Goal: Task Accomplishment & Management: Complete application form

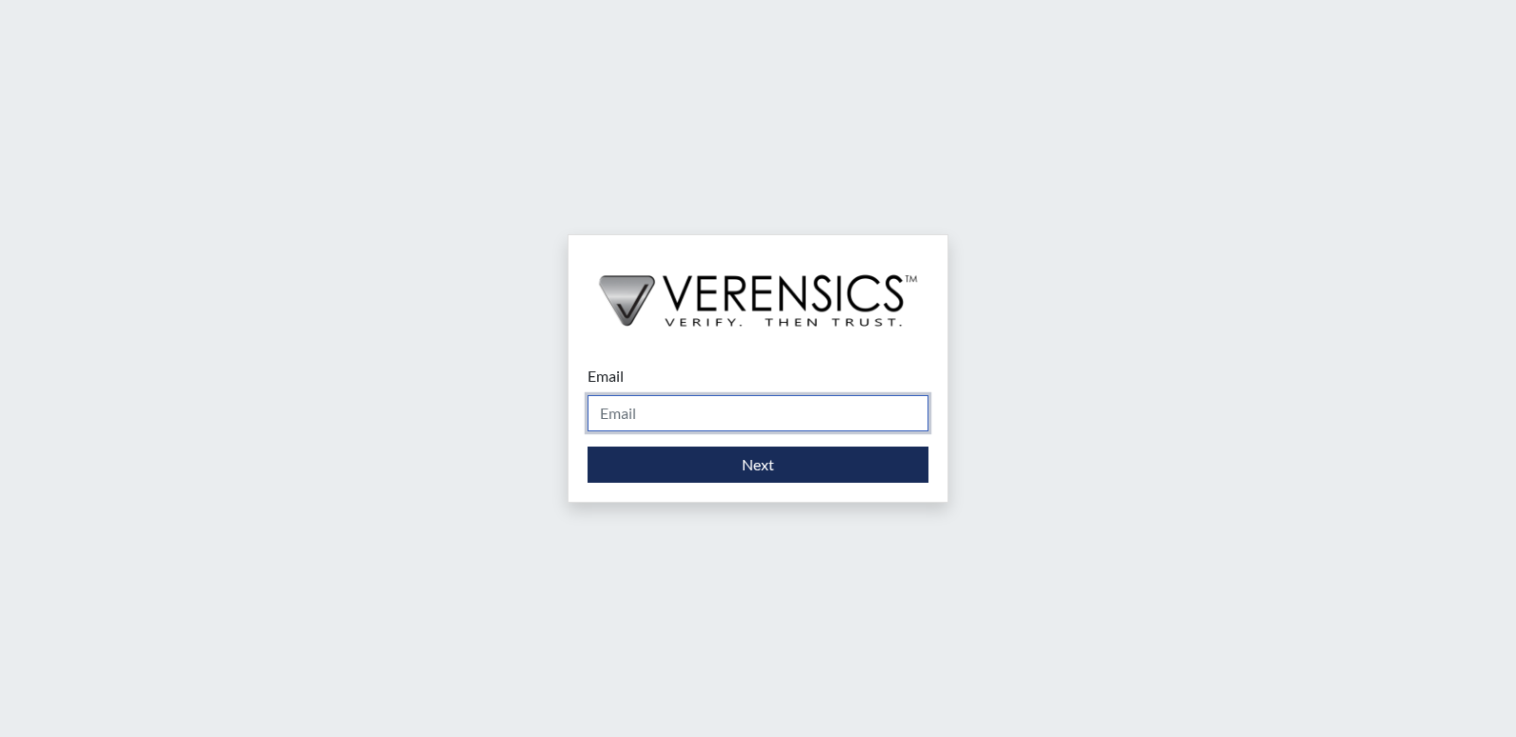
click at [626, 419] on input "Email" at bounding box center [758, 413] width 341 height 36
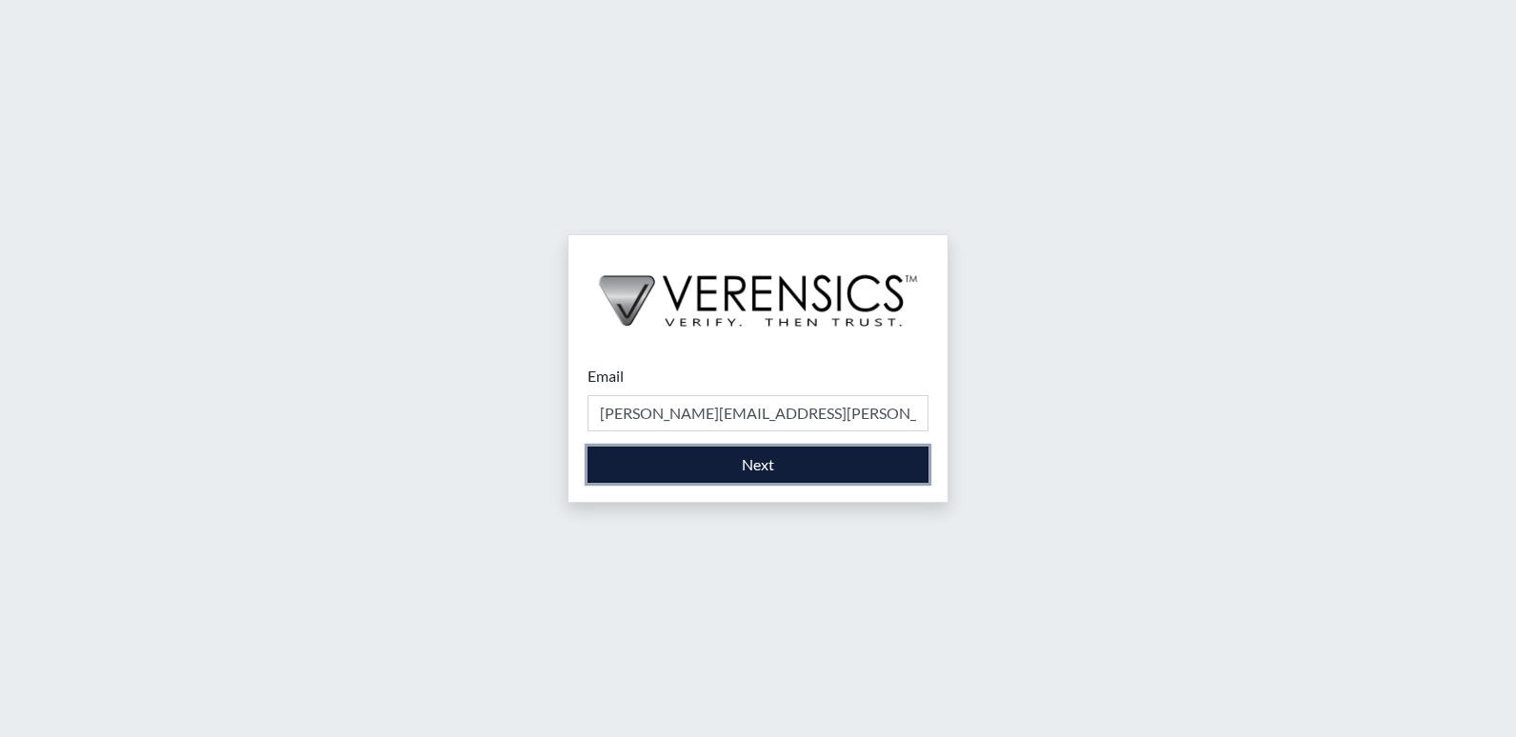
click at [672, 457] on button "Next" at bounding box center [758, 465] width 341 height 36
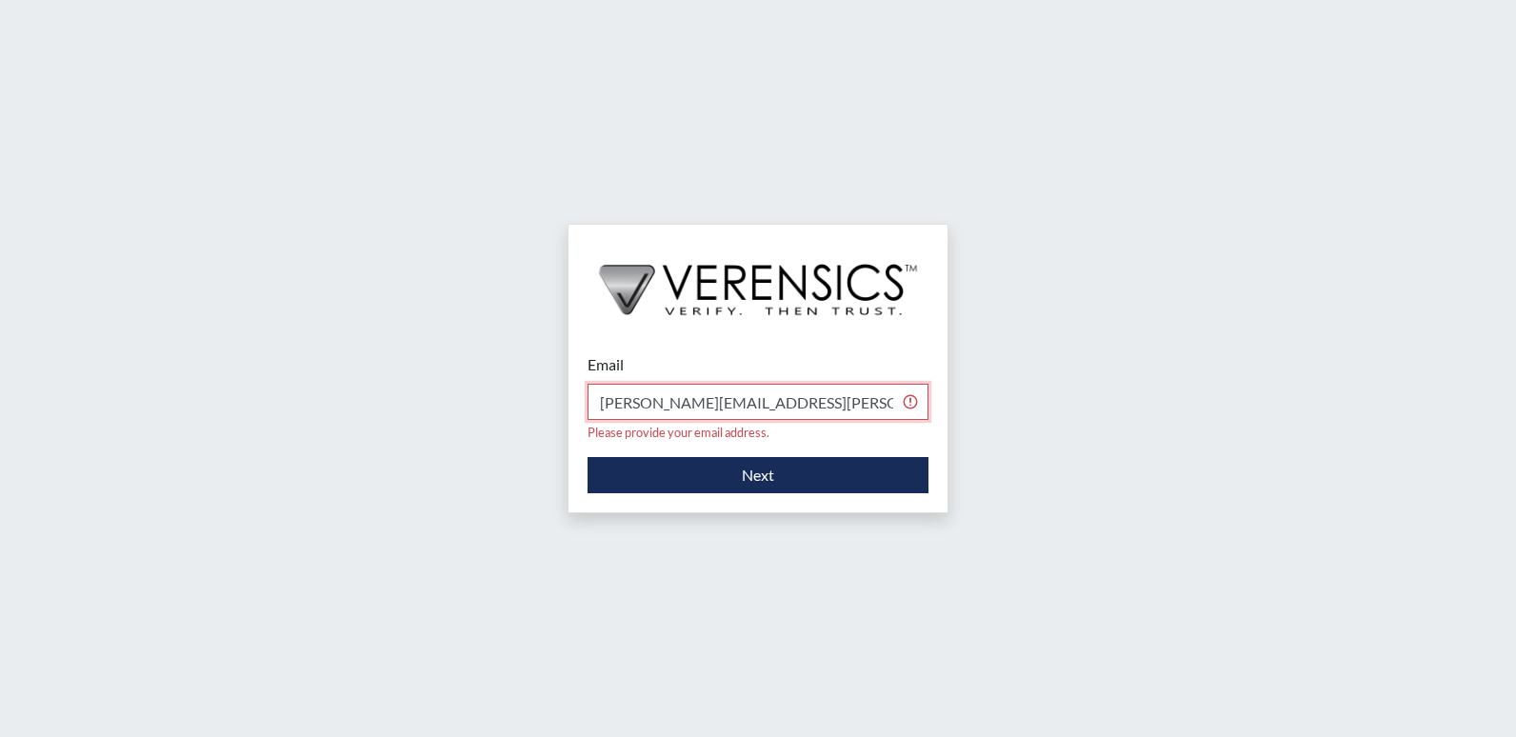
click at [751, 405] on input "[PERSON_NAME][EMAIL_ADDRESS][PERSON_NAME][DOMAIN_NAME] gov" at bounding box center [758, 402] width 341 height 36
type input "[PERSON_NAME][EMAIL_ADDRESS][PERSON_NAME][DOMAIN_NAME]"
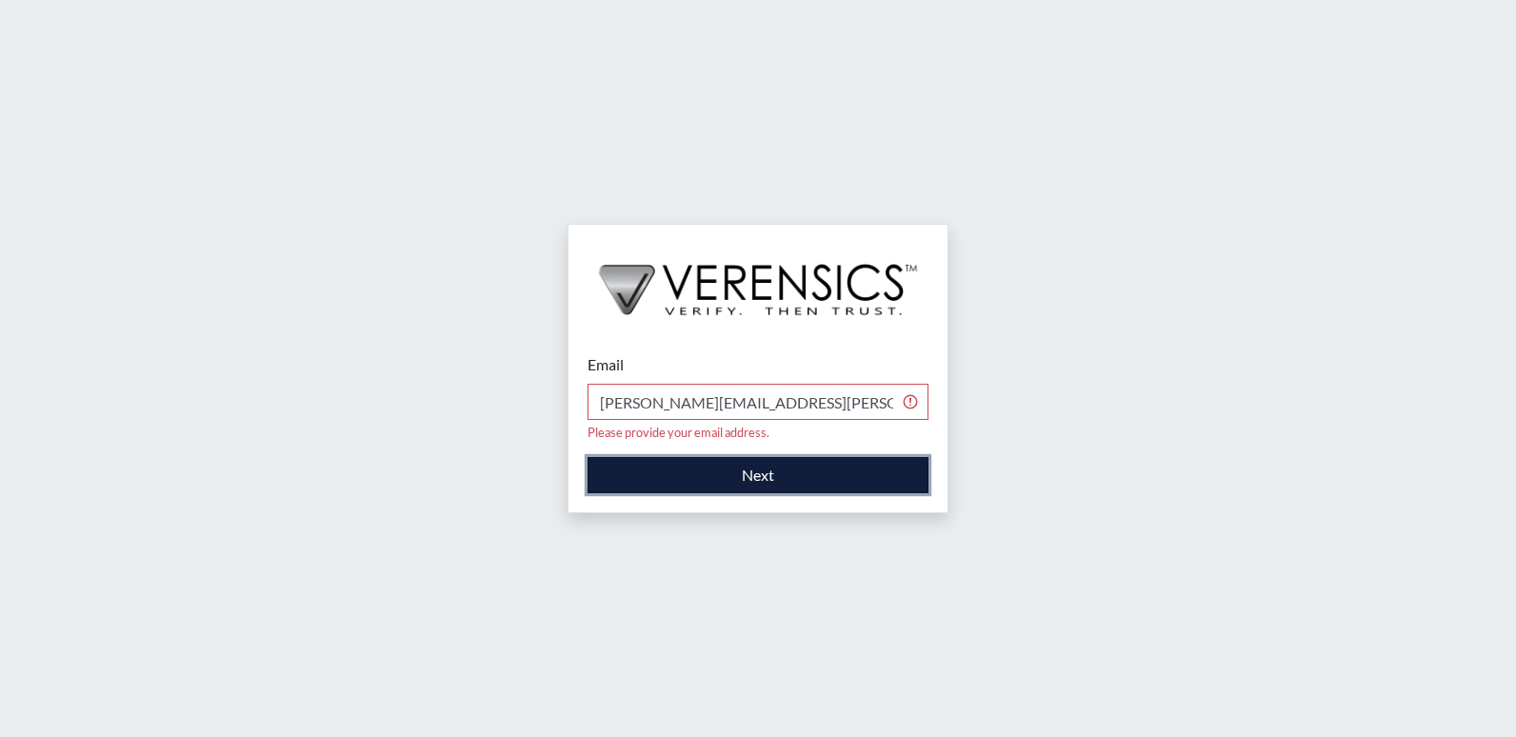
click at [758, 457] on button "Next" at bounding box center [758, 475] width 341 height 36
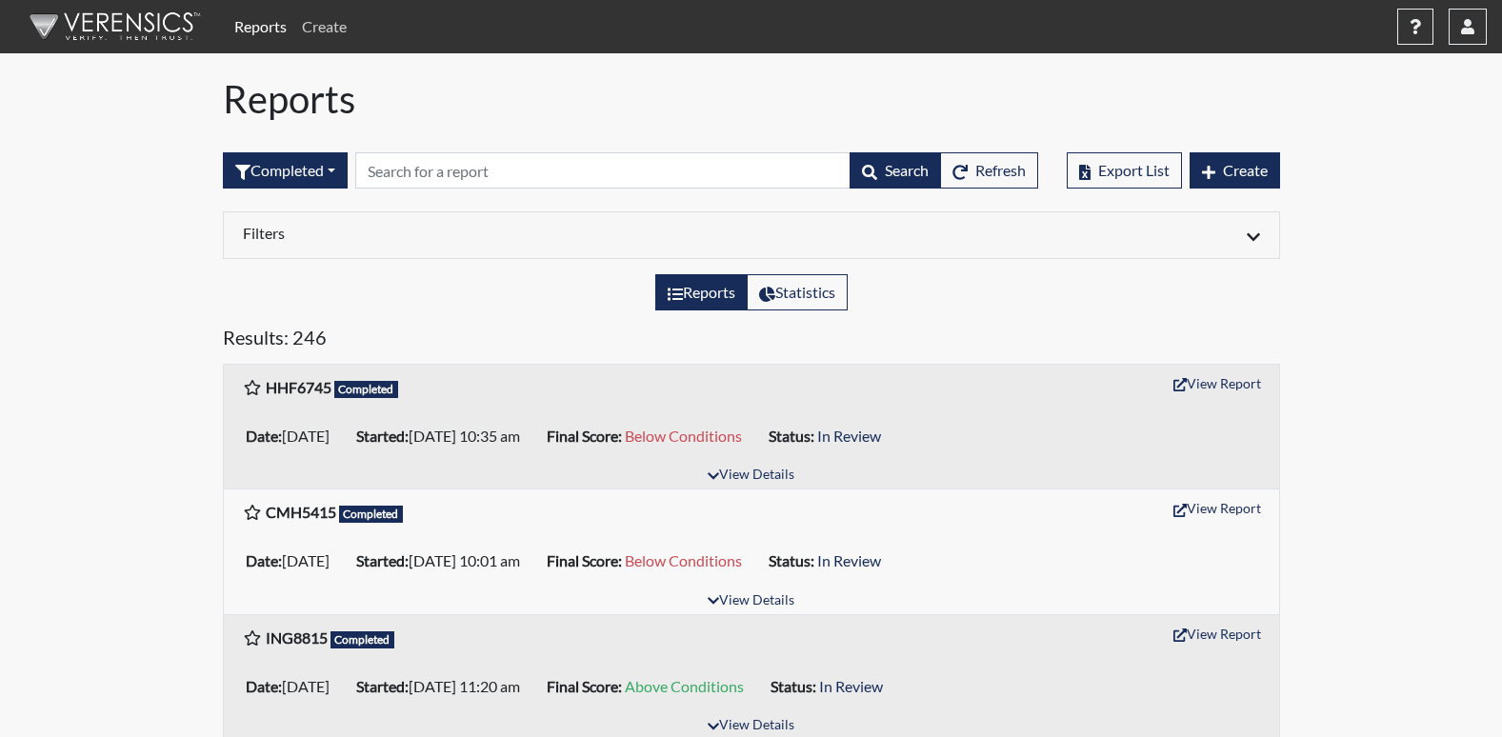
click at [325, 30] on link "Create" at bounding box center [324, 27] width 60 height 38
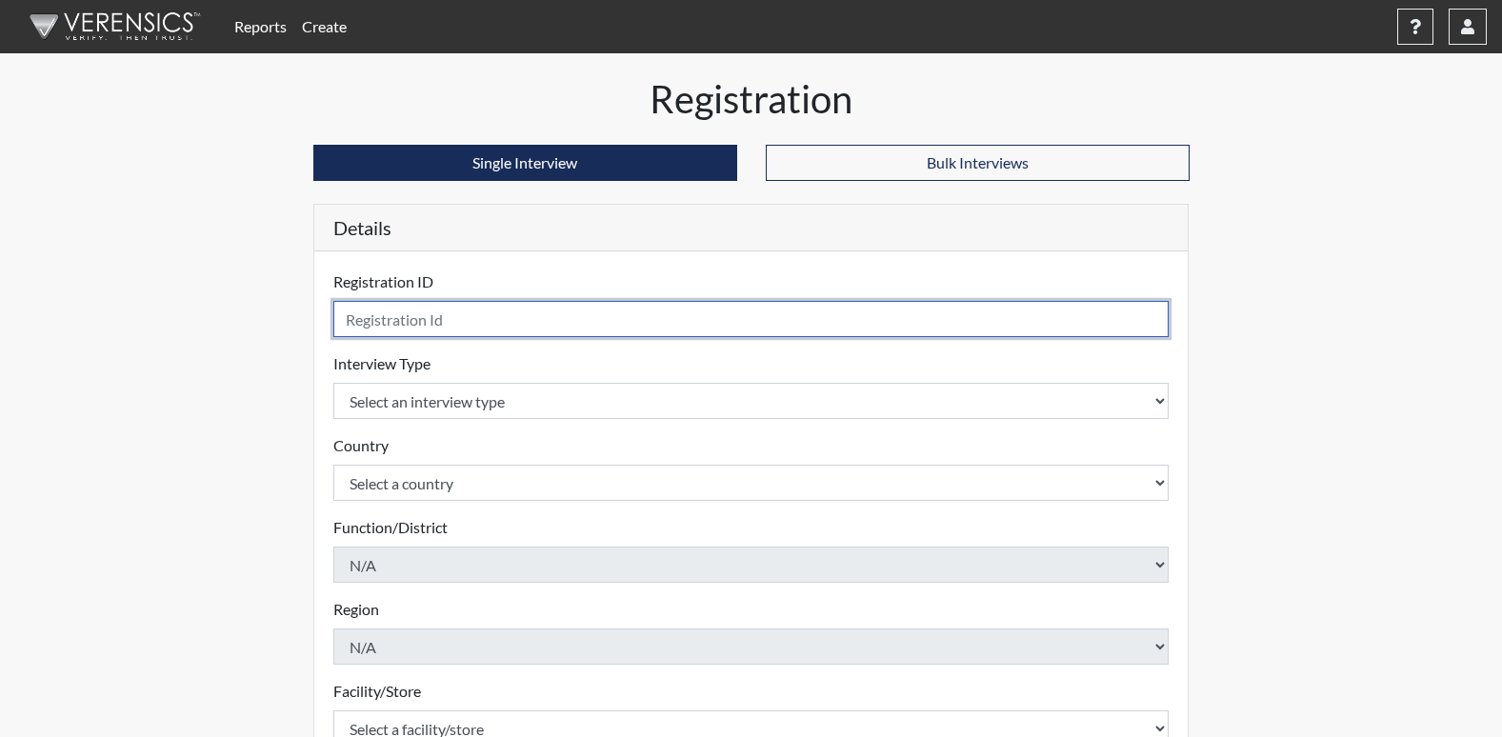
click at [400, 316] on input "text" at bounding box center [751, 319] width 836 height 36
type input "SQA7082"
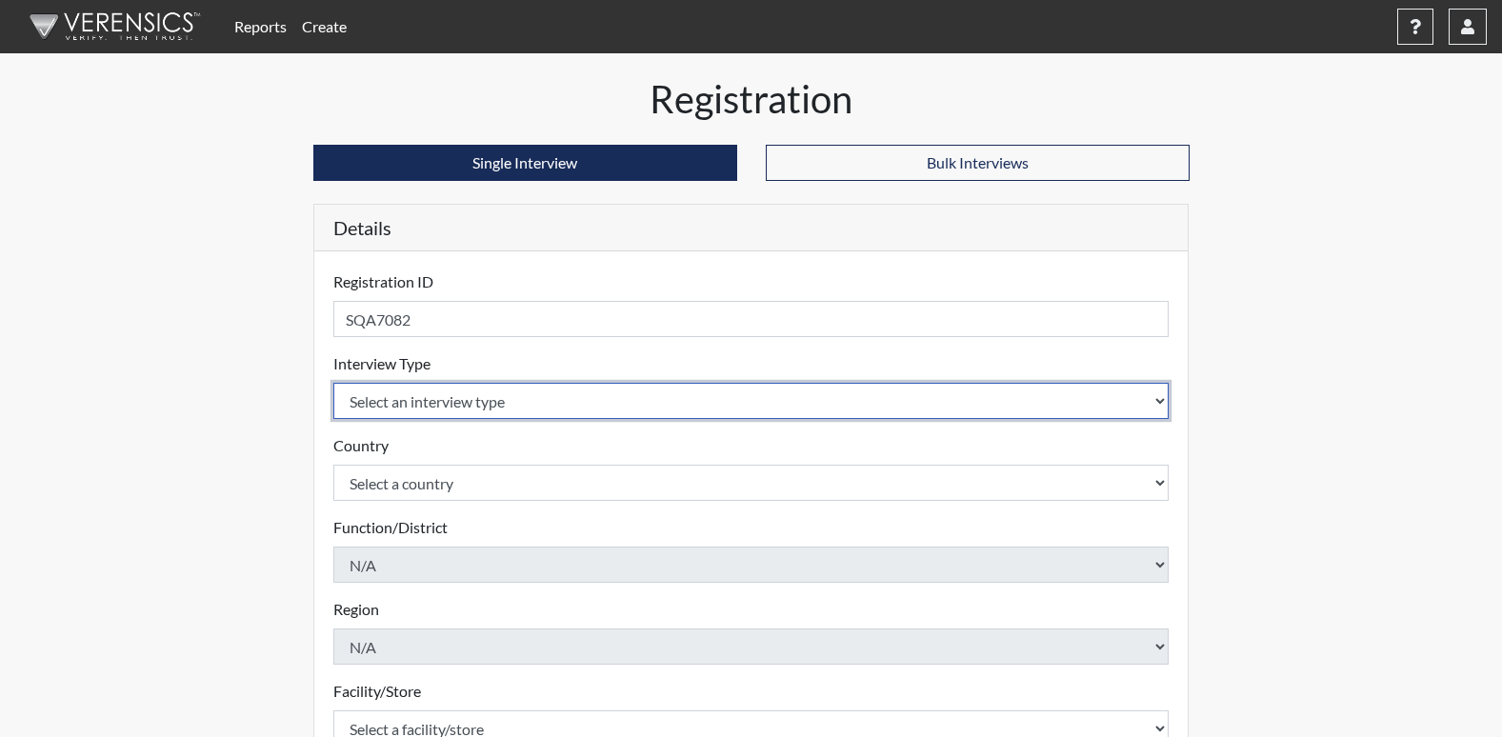
click at [400, 406] on select "Select an interview type Corrections Pre-Employment" at bounding box center [751, 401] width 836 height 36
select select "ff733e93-e1bf-11ea-9c9f-0eff0cf7eb8f"
click at [333, 383] on select "Select an interview type Corrections Pre-Employment" at bounding box center [751, 401] width 836 height 36
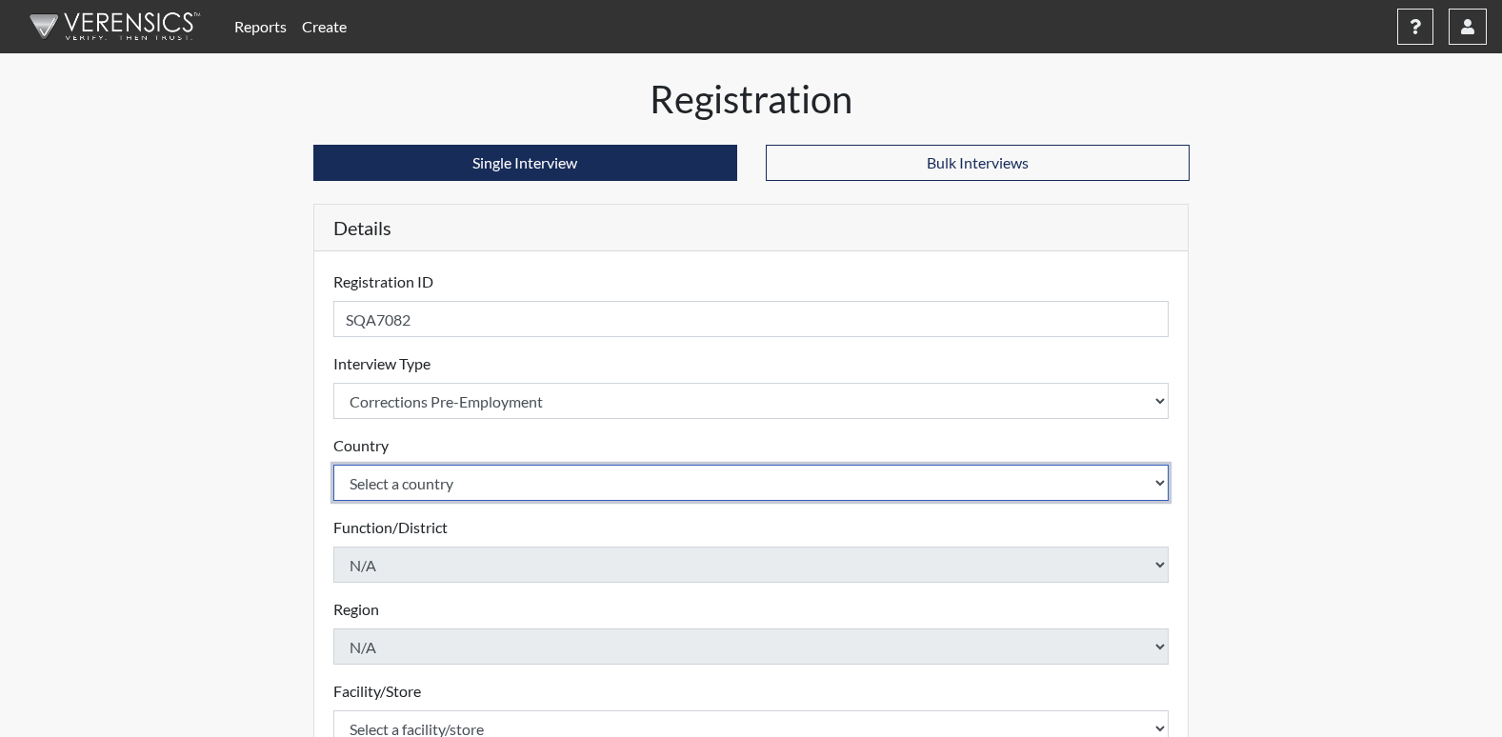
click at [406, 488] on select "Select a country [GEOGRAPHIC_DATA] [GEOGRAPHIC_DATA]" at bounding box center [751, 483] width 836 height 36
select select "united-states-of-[GEOGRAPHIC_DATA]"
click at [333, 465] on select "Select a country [GEOGRAPHIC_DATA] [GEOGRAPHIC_DATA]" at bounding box center [751, 483] width 836 height 36
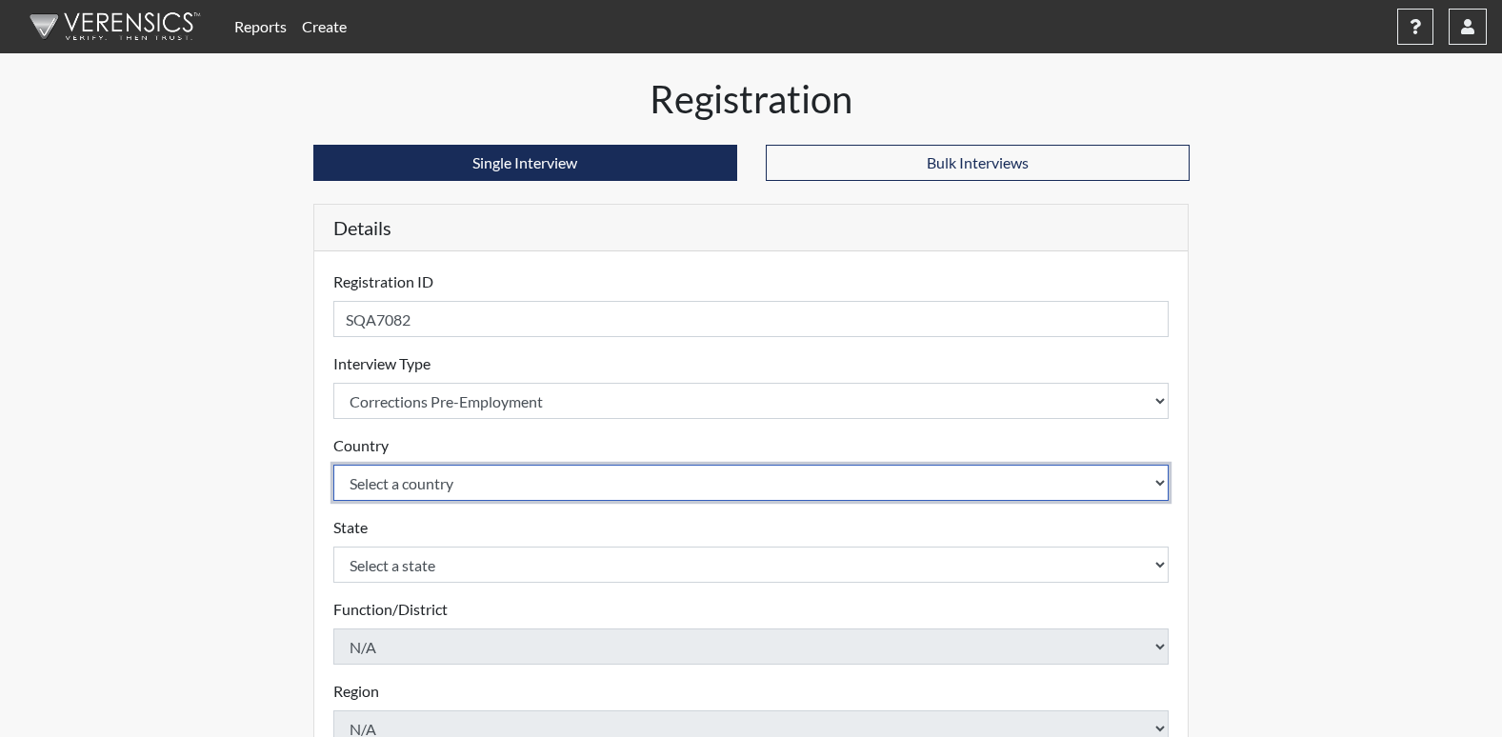
scroll to position [190, 0]
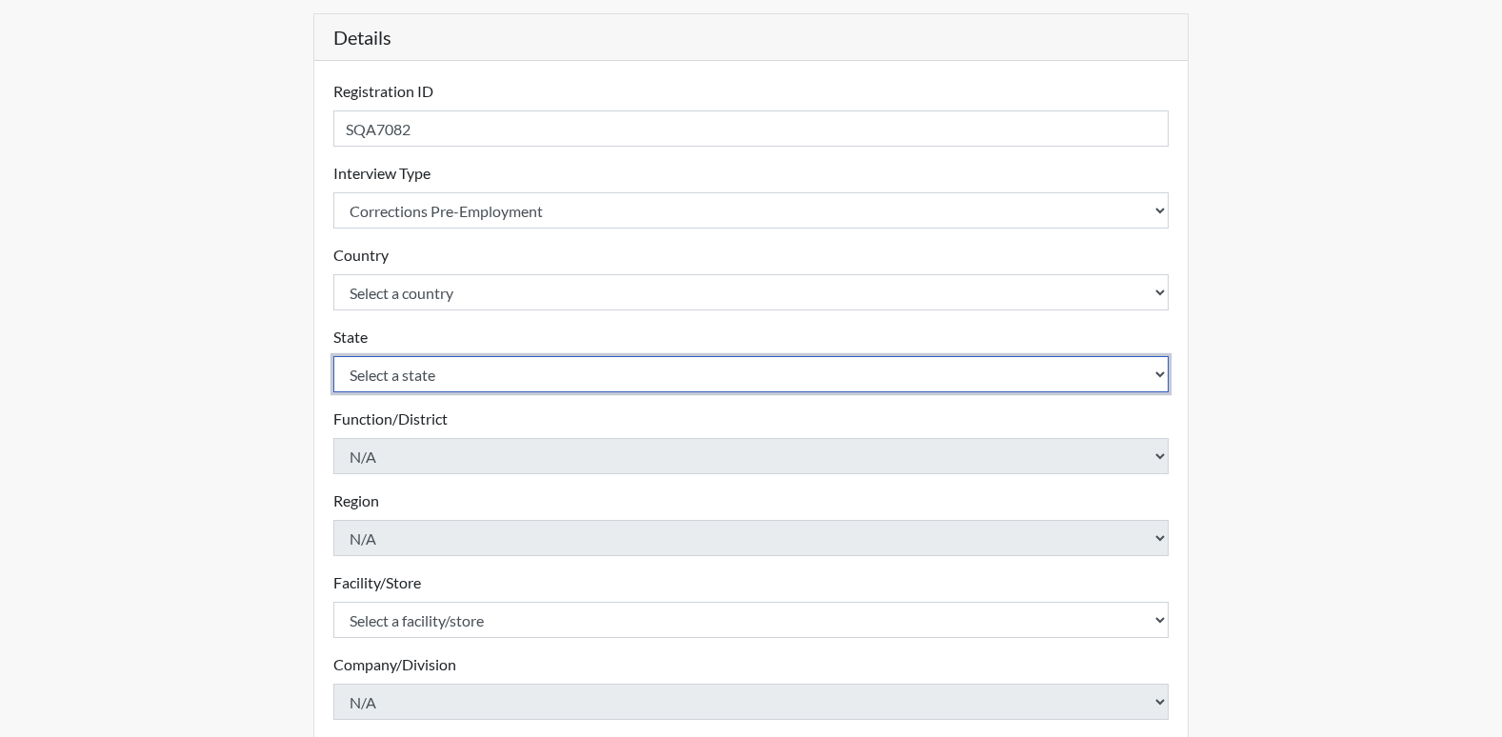
click at [441, 364] on select "Select a state [US_STATE] [US_STATE] [US_STATE] [US_STATE] [US_STATE] [US_STATE…" at bounding box center [751, 374] width 836 height 36
select select "GA"
click at [333, 356] on select "Select a state [US_STATE] [US_STATE] [US_STATE] [US_STATE] [US_STATE] [US_STATE…" at bounding box center [751, 374] width 836 height 36
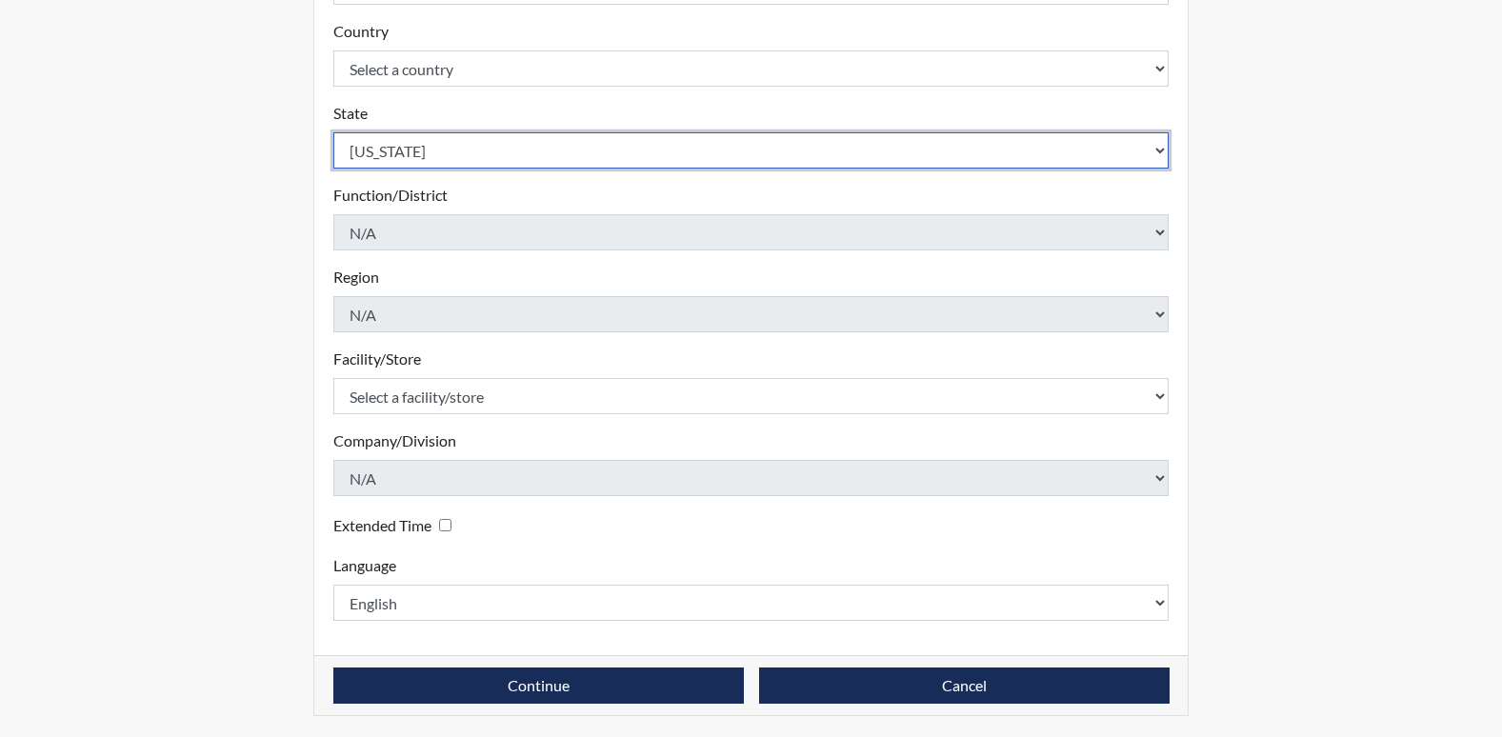
scroll to position [416, 0]
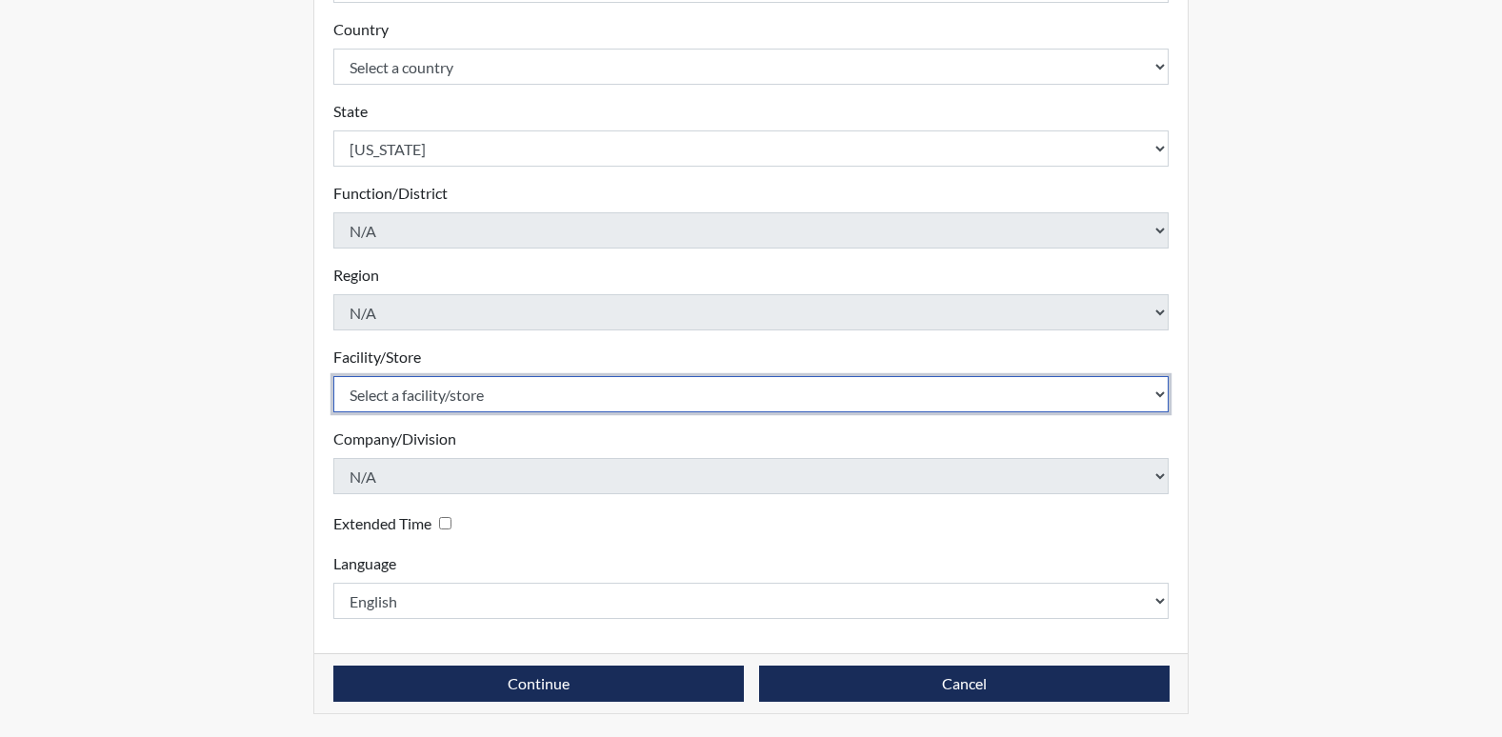
click at [469, 390] on select "Select a facility/store [PERSON_NAME]" at bounding box center [751, 394] width 836 height 36
select select "6cac2b59-3591-4b40-b097-ccfdafc86ef1"
click at [333, 376] on select "Select a facility/store [PERSON_NAME]" at bounding box center [751, 394] width 836 height 36
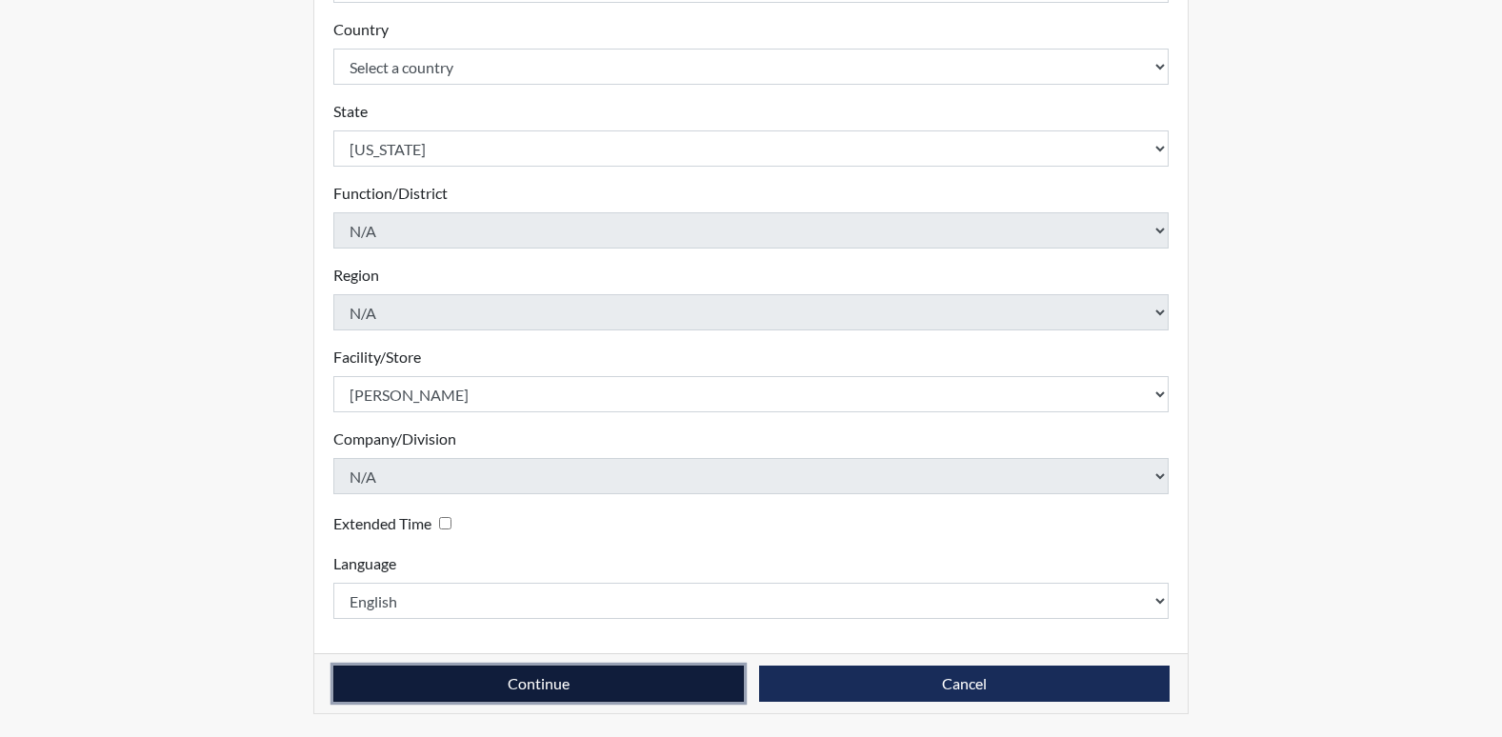
click at [593, 689] on button "Continue" at bounding box center [538, 684] width 410 height 36
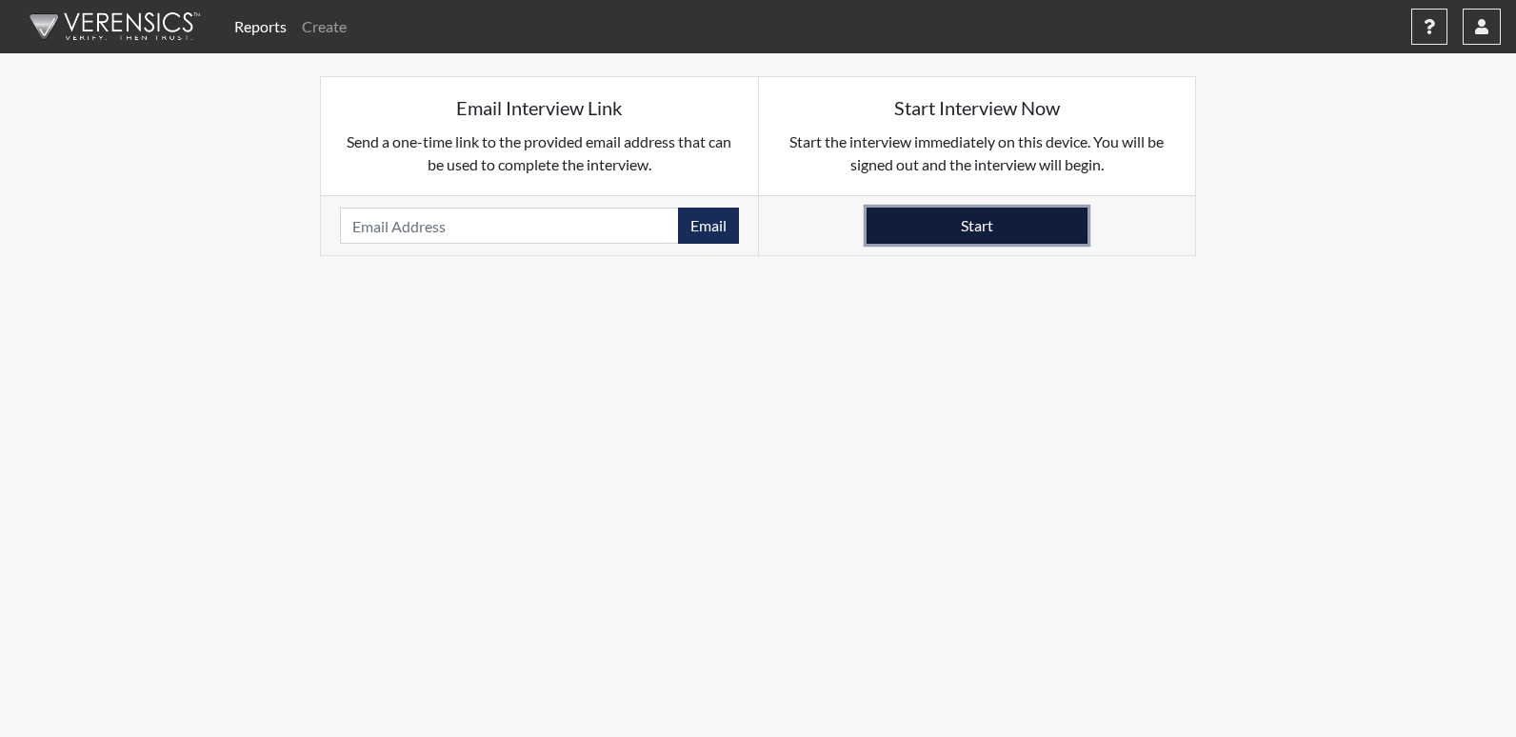
click at [1018, 218] on button "Start" at bounding box center [977, 226] width 221 height 36
